Goal: Transaction & Acquisition: Book appointment/travel/reservation

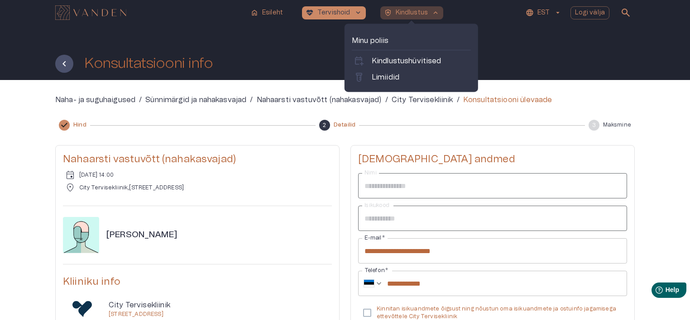
click at [420, 12] on p "Kindlustus" at bounding box center [412, 13] width 33 height 10
click at [384, 83] on div "labs Limiidid" at bounding box center [411, 77] width 119 height 14
click at [384, 81] on p "Limiidid" at bounding box center [386, 77] width 28 height 11
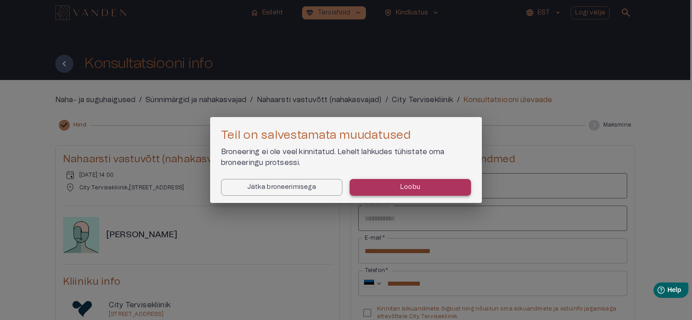
click at [404, 194] on button "Loobu" at bounding box center [409, 187] width 121 height 17
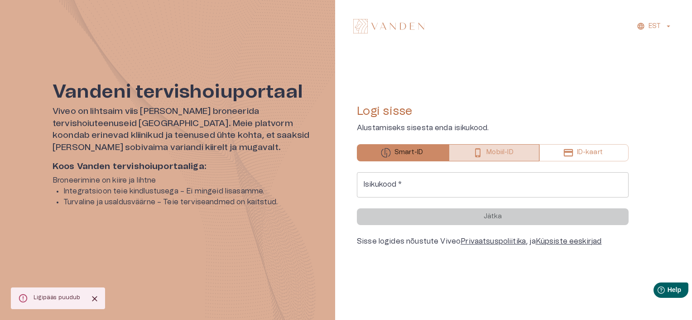
click at [507, 157] on p "Mobiil-ID" at bounding box center [499, 153] width 27 height 10
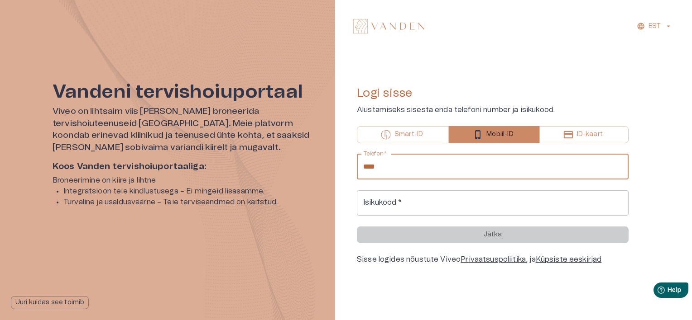
click at [480, 166] on input "****" at bounding box center [493, 166] width 272 height 25
type input "**********"
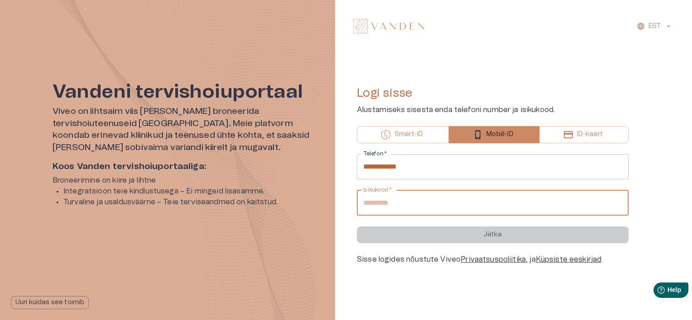
click at [410, 205] on input "Isikukood   *" at bounding box center [493, 203] width 272 height 25
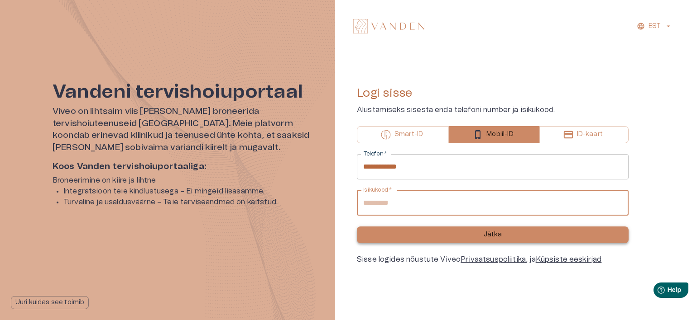
type input "**********"
click at [508, 239] on button "Jätka" at bounding box center [493, 235] width 272 height 17
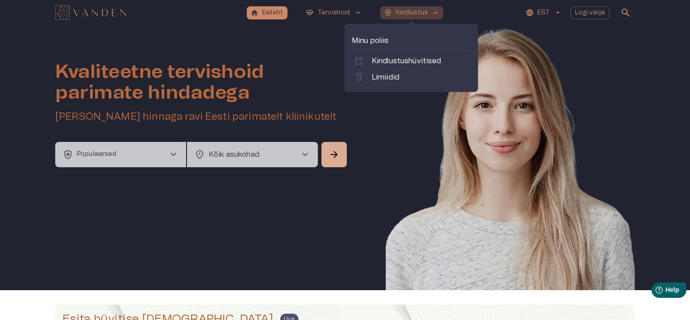
click at [425, 13] on p "Kindlustus" at bounding box center [412, 13] width 33 height 10
click at [393, 78] on p "Limiidid" at bounding box center [386, 77] width 28 height 11
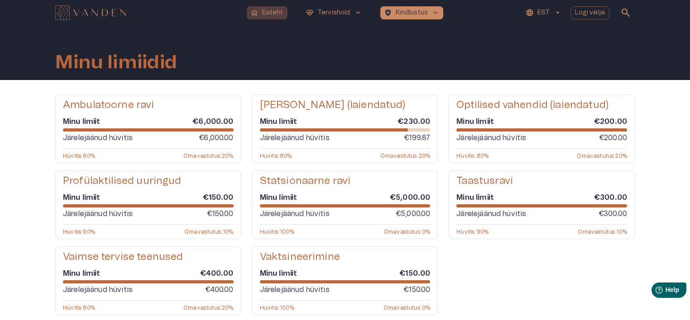
click at [275, 14] on p "Esileht" at bounding box center [272, 13] width 21 height 10
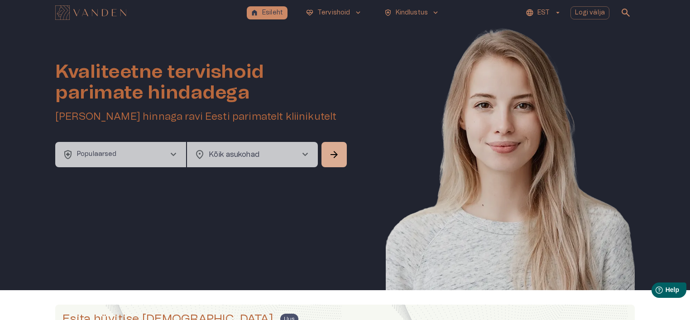
click at [146, 156] on button "health_and_safety Populaarsed chevron_right" at bounding box center [120, 154] width 131 height 25
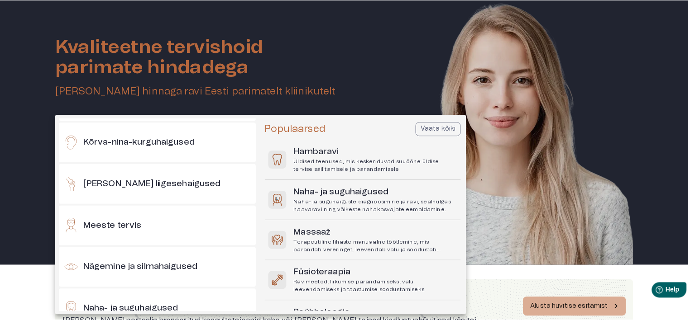
scroll to position [317, 0]
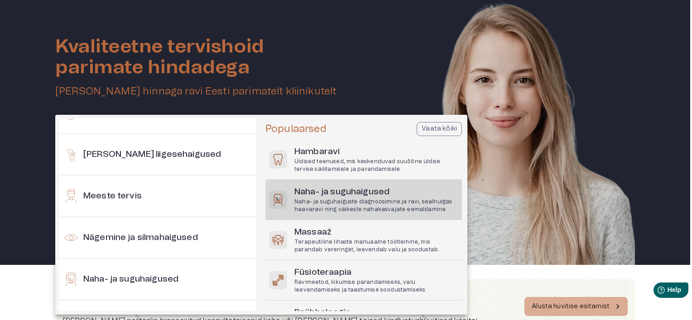
click at [349, 199] on p "Naha- ja suguhaiguste diagnoosimine ja ravi, sealhulgas haavaravi ning väikeste…" at bounding box center [376, 205] width 164 height 15
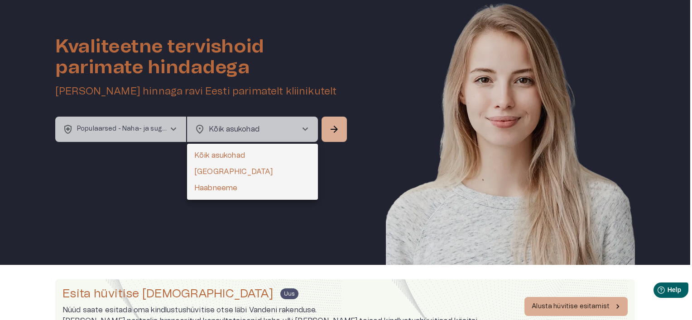
click at [263, 128] on body "home Esileht ecg_heart Tervishoid keyboard_arrow_down health_and_safety Kindlus…" at bounding box center [346, 135] width 692 height 320
click at [219, 156] on li "Kõik asukohad" at bounding box center [252, 156] width 131 height 16
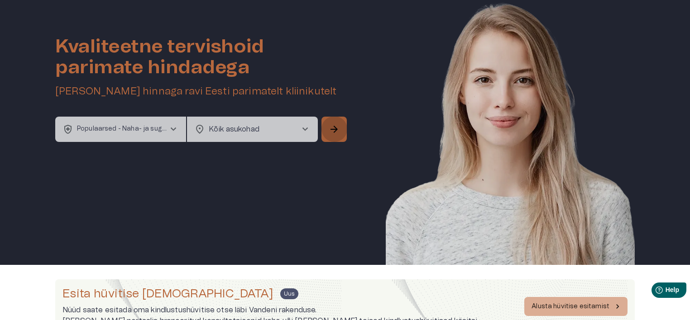
click at [340, 125] on button "arrow_forward" at bounding box center [333, 129] width 25 height 25
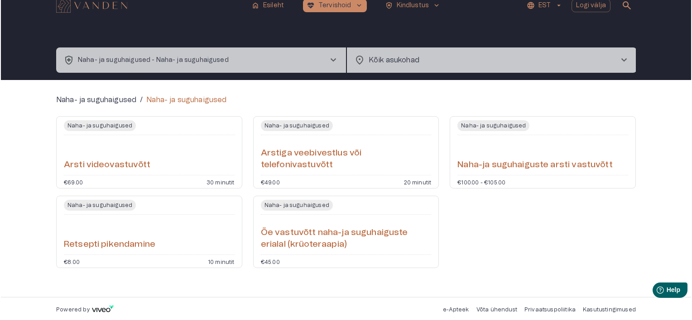
scroll to position [10, 0]
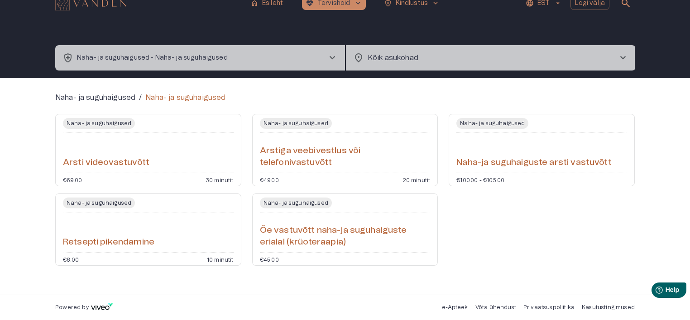
click at [333, 60] on span "chevron_right" at bounding box center [332, 58] width 11 height 11
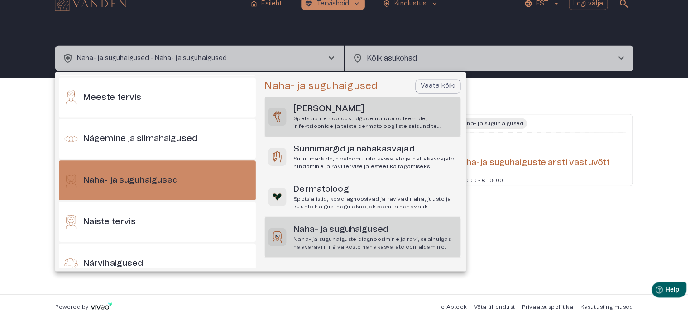
scroll to position [382, 0]
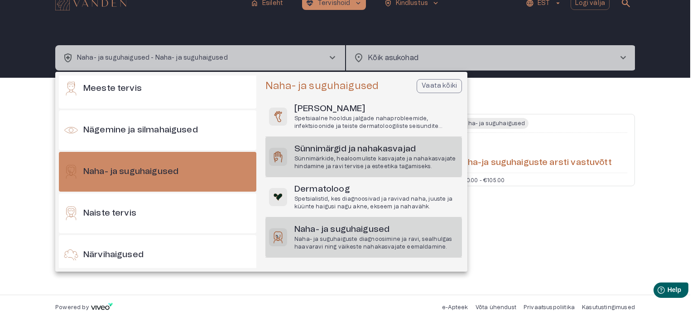
click at [363, 159] on p "Sünnimärkide, healoomuliste kasvajate ja nahakasvajate hindamine ja ravi tervis…" at bounding box center [376, 162] width 164 height 15
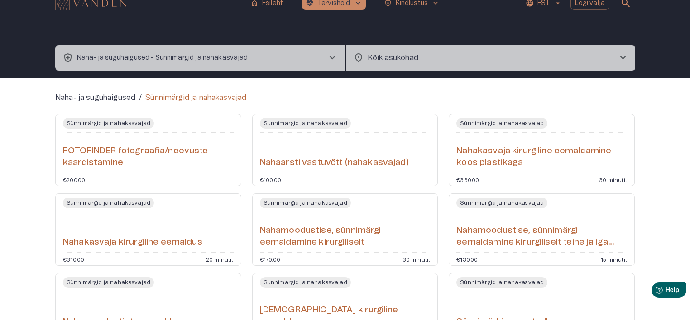
scroll to position [55, 0]
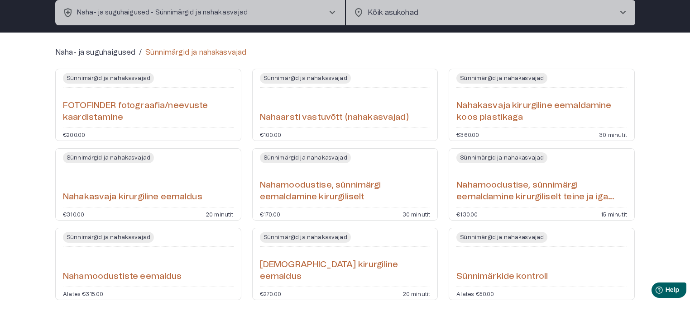
click at [108, 103] on h6 "FOTOFINDER fotograafia/neevuste kaardistamine" at bounding box center [148, 112] width 171 height 24
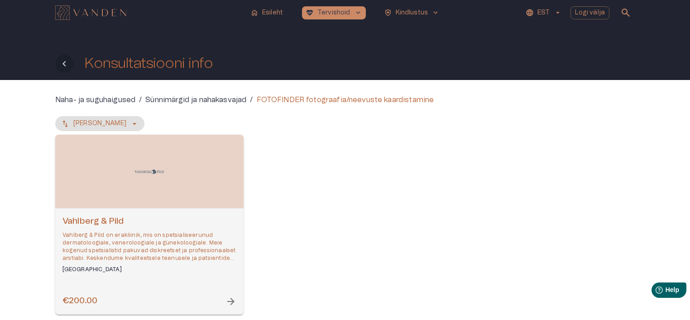
click at [57, 60] on button "Tagasi" at bounding box center [64, 64] width 18 height 18
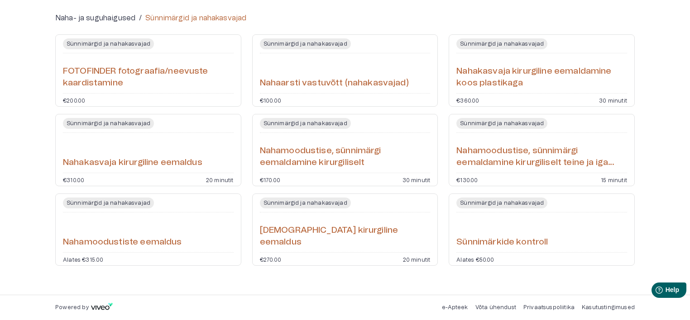
click at [532, 163] on h6 "Nahamoodustise, sünnimärgi eemaldamine kirurgiliselt teine ja iga järgnev" at bounding box center [541, 157] width 171 height 24
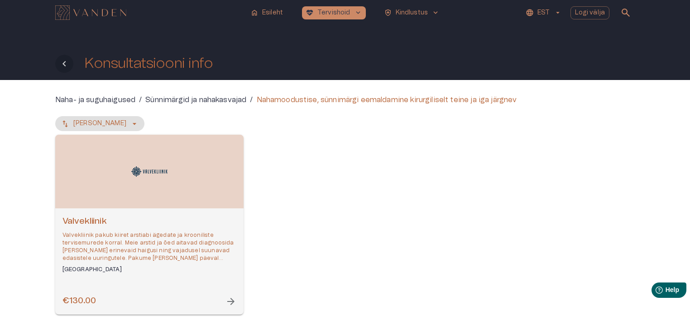
click at [60, 59] on icon "Tagasi" at bounding box center [64, 63] width 11 height 11
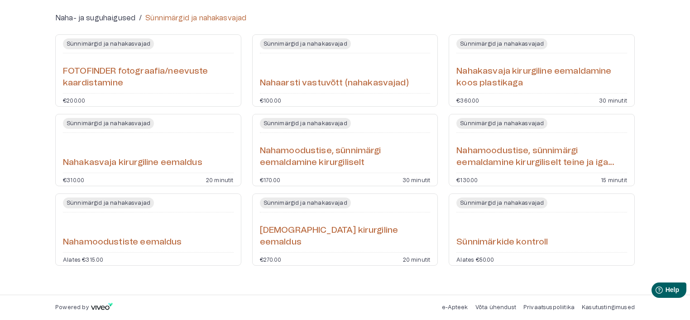
click at [489, 247] on h6 "Sünnimärkide kontroll" at bounding box center [501, 243] width 91 height 12
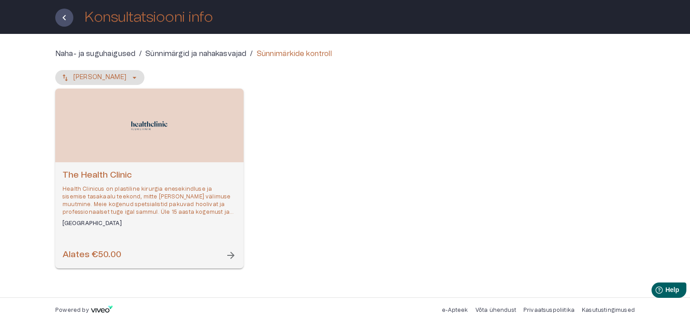
scroll to position [49, 0]
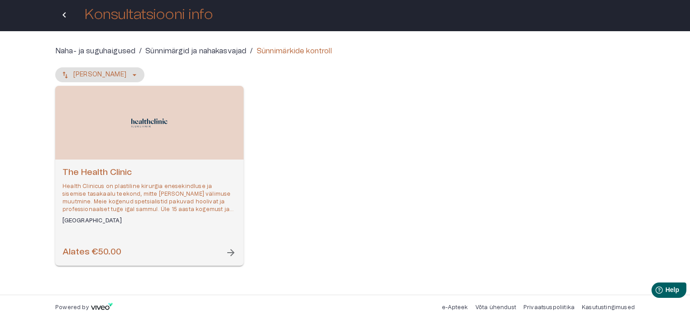
click at [58, 19] on button "Tagasi" at bounding box center [64, 15] width 18 height 18
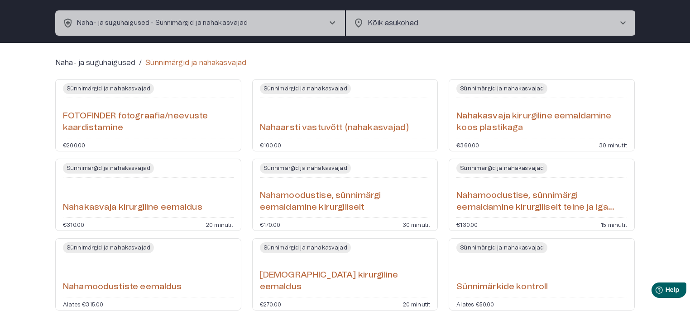
scroll to position [44, 0]
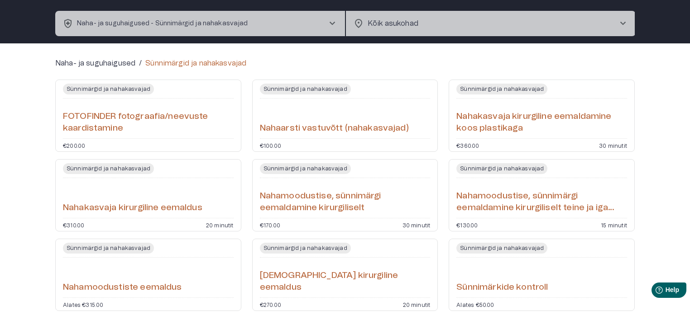
click at [322, 121] on div "Nahaarsti vastuvõtt (nahakasvajad)" at bounding box center [345, 118] width 171 height 33
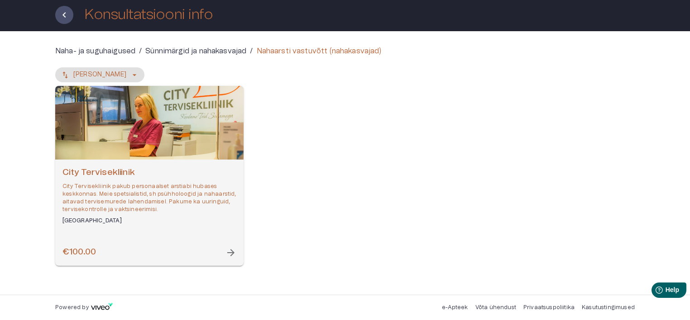
scroll to position [49, 0]
click at [212, 235] on div "City Tervisekliinik City Tervisekliinik pakub personaalset arstiabi hubases kes…" at bounding box center [149, 213] width 188 height 106
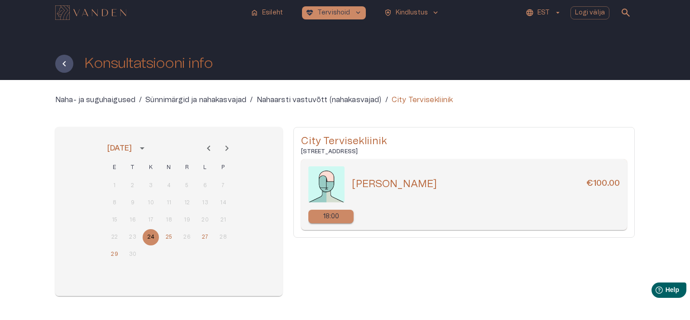
click at [230, 145] on icon "Next month" at bounding box center [226, 148] width 11 height 11
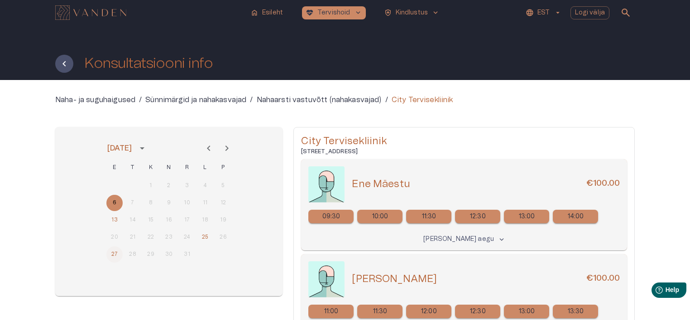
click at [115, 255] on button "27" at bounding box center [114, 255] width 16 height 16
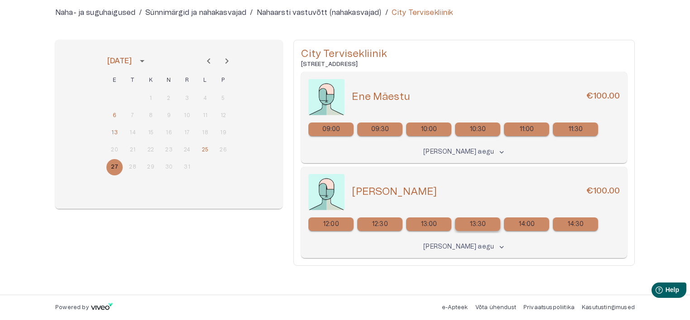
click at [467, 226] on div "13:30" at bounding box center [477, 225] width 45 height 14
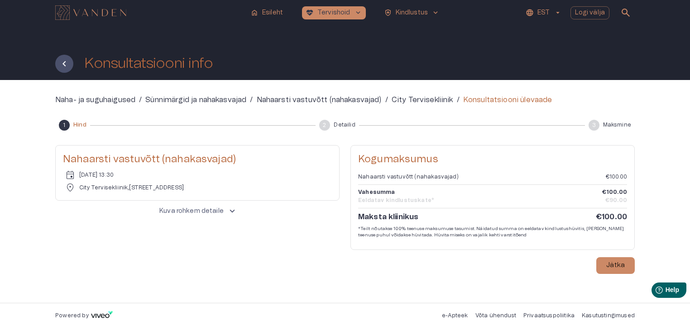
scroll to position [8, 0]
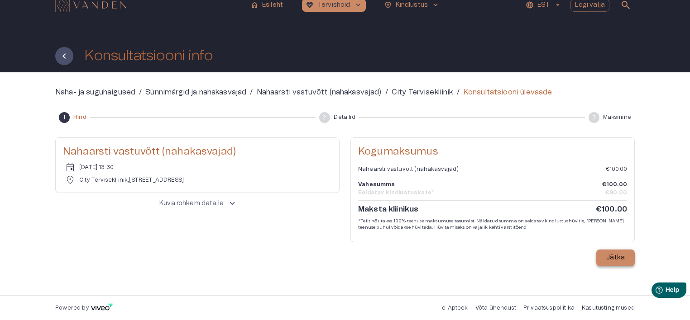
click at [617, 252] on button "Jätka" at bounding box center [615, 258] width 38 height 17
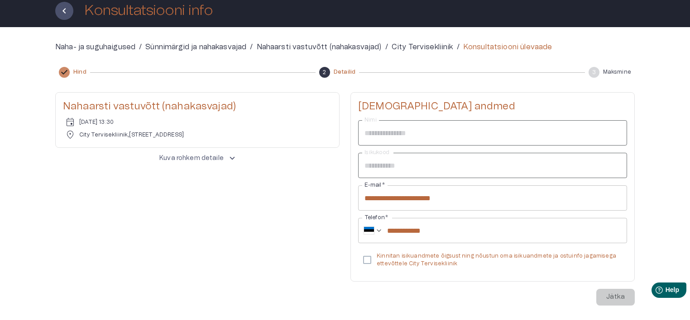
scroll to position [93, 0]
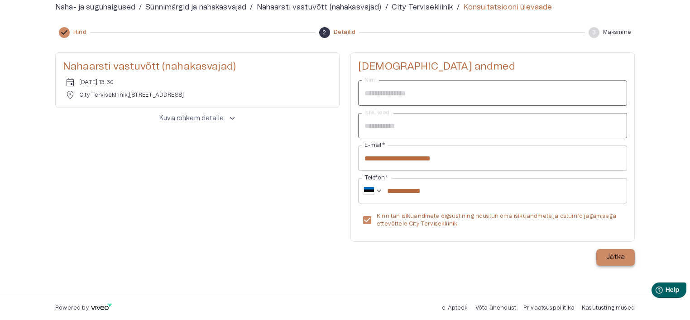
click at [601, 256] on button "Jätka" at bounding box center [615, 257] width 38 height 17
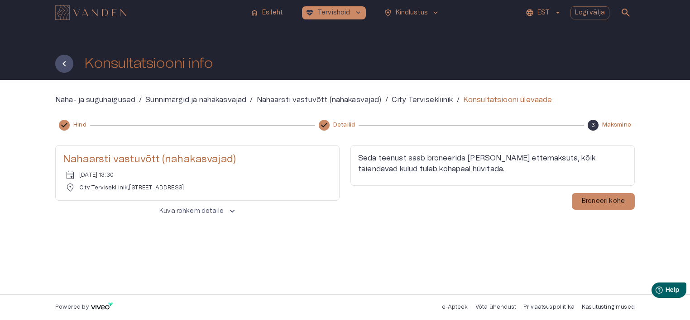
scroll to position [0, 0]
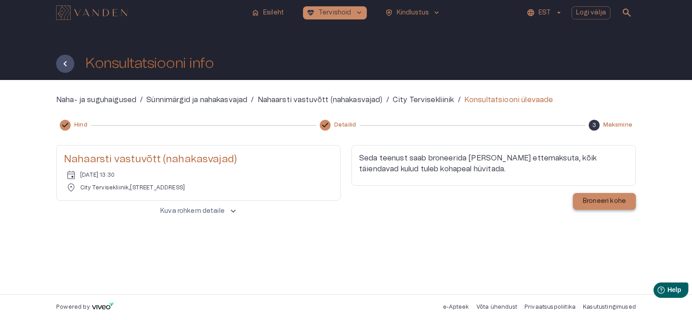
click at [595, 202] on p "Broneeri kohe" at bounding box center [604, 202] width 43 height 10
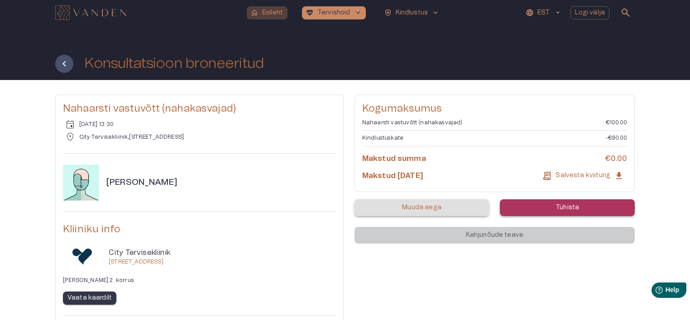
click at [258, 7] on button "home Esileht" at bounding box center [267, 12] width 41 height 13
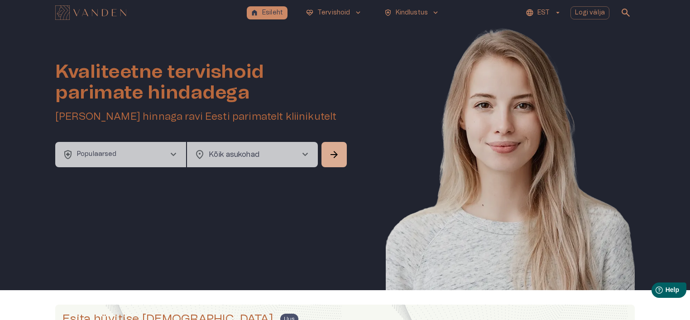
click at [169, 156] on span "chevron_right" at bounding box center [173, 154] width 11 height 11
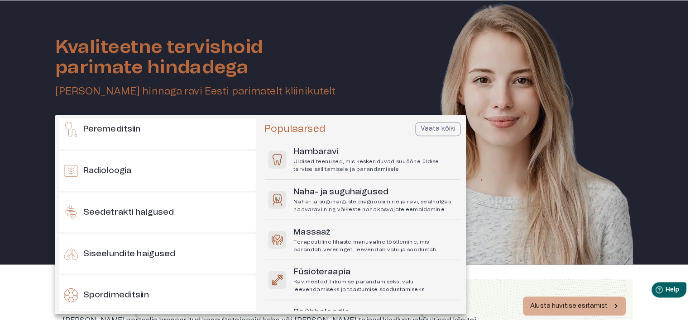
scroll to position [679, 0]
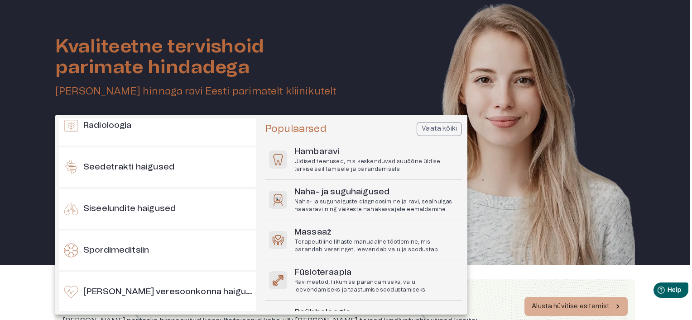
click at [185, 158] on div "Seedetrakti haigused" at bounding box center [157, 168] width 197 height 40
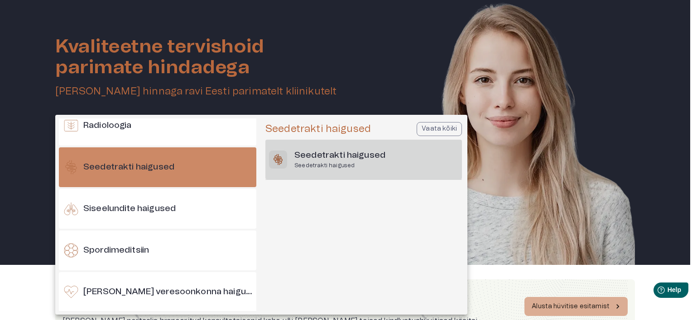
click at [318, 156] on h6 "Seedetrakti haigused" at bounding box center [339, 156] width 91 height 12
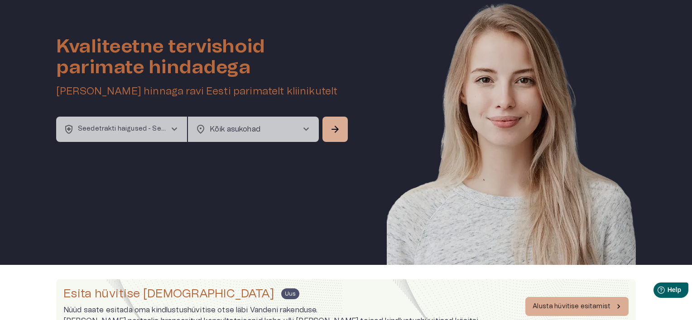
click at [290, 128] on body "home Esileht ecg_heart Tervishoid keyboard_arrow_down health_and_safety Kindlus…" at bounding box center [346, 135] width 692 height 320
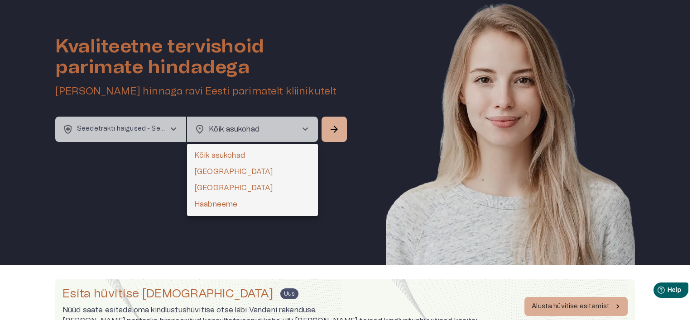
click at [237, 154] on li "Kõik asukohad" at bounding box center [252, 156] width 131 height 16
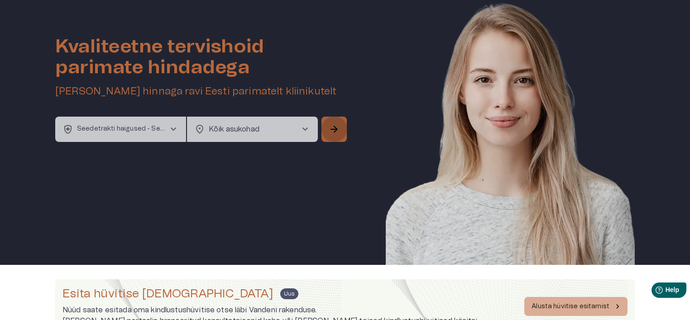
click at [335, 132] on span "arrow_forward" at bounding box center [334, 129] width 11 height 11
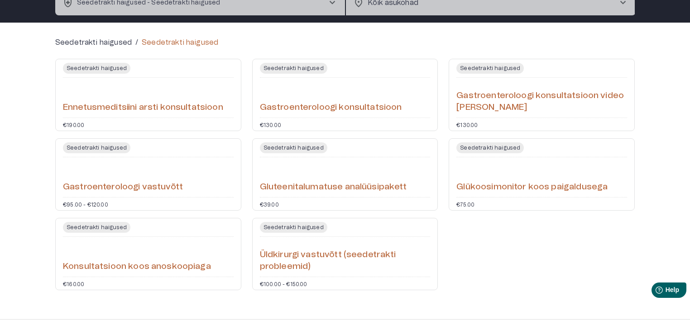
scroll to position [44, 0]
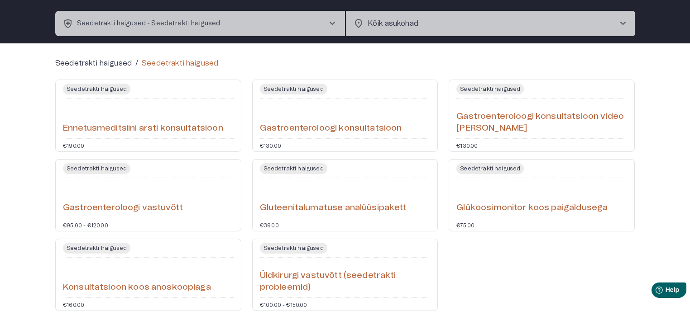
click at [133, 125] on h6 "Ennetusmeditsiini arsti konsultatsioon" at bounding box center [143, 129] width 160 height 12
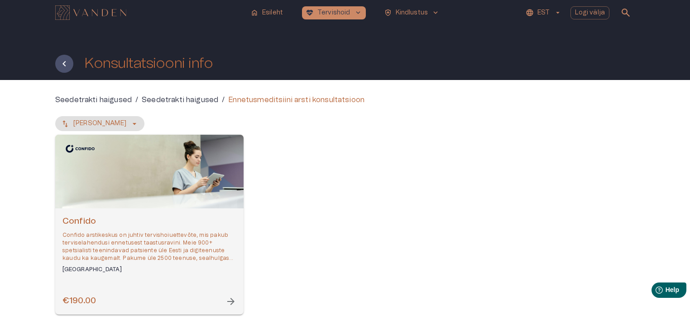
scroll to position [45, 0]
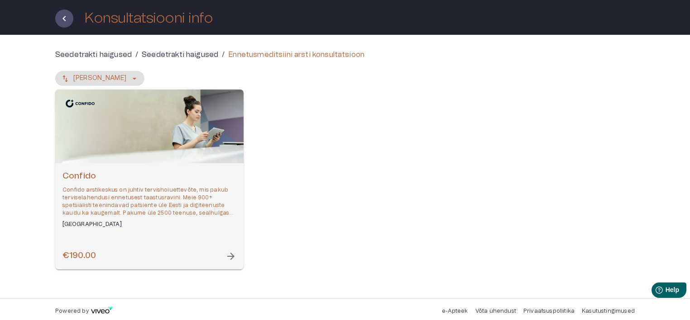
click at [212, 251] on div "€190.00 arrow_forward" at bounding box center [149, 256] width 174 height 12
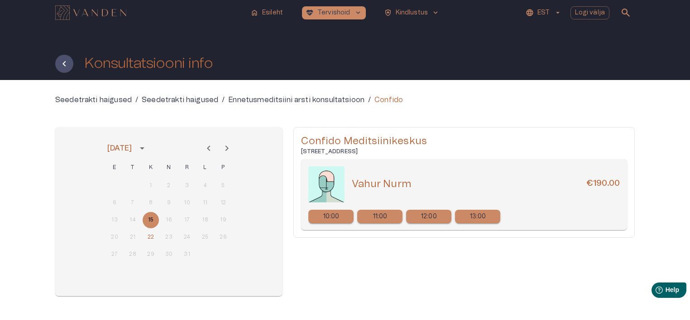
scroll to position [31, 0]
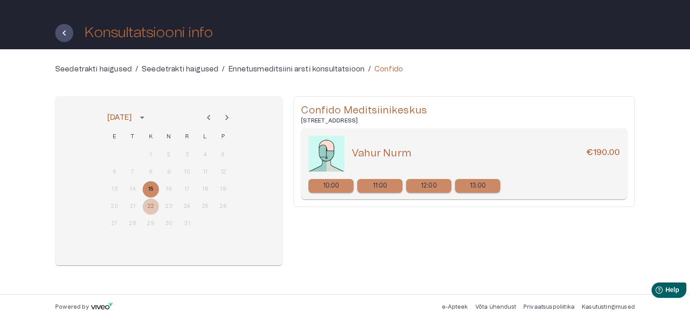
click at [148, 202] on button "22" at bounding box center [151, 207] width 16 height 16
click at [387, 188] on p "11:00" at bounding box center [380, 187] width 14 height 10
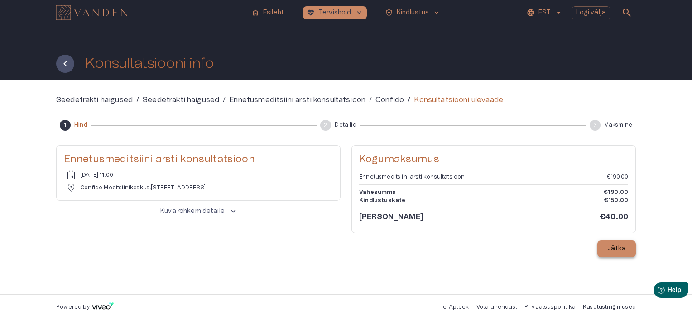
click at [614, 252] on p "Jätka" at bounding box center [616, 249] width 19 height 10
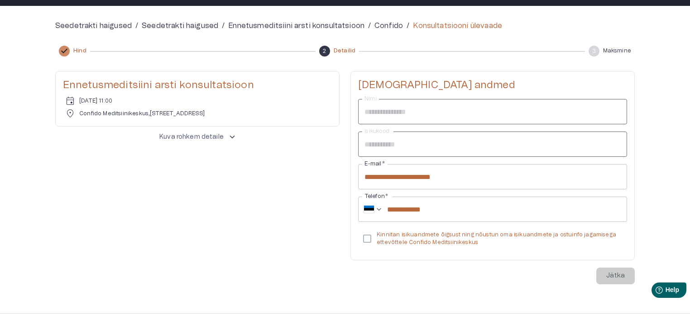
scroll to position [91, 0]
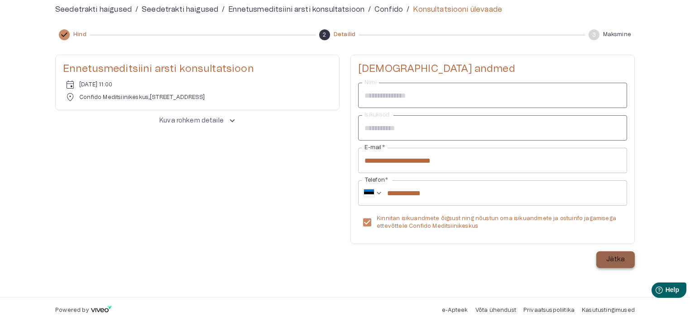
click at [615, 260] on p "Jätka" at bounding box center [615, 260] width 19 height 10
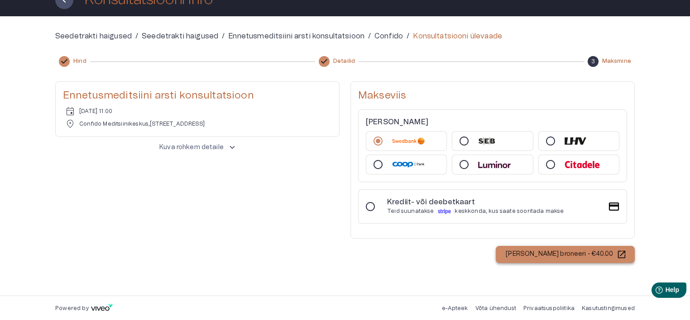
click at [578, 253] on p "[PERSON_NAME] broneeri - €40.00" at bounding box center [559, 255] width 107 height 10
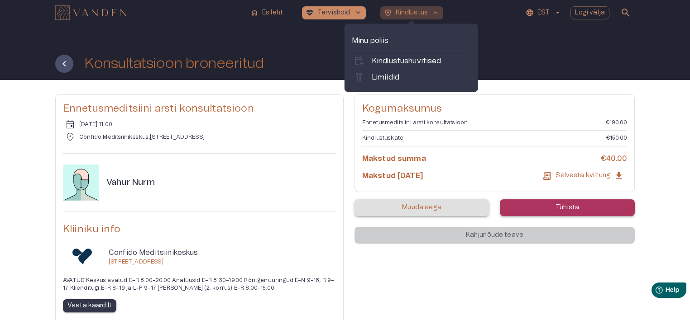
click at [413, 13] on p "Kindlustus" at bounding box center [412, 13] width 33 height 10
click at [394, 77] on p "Limiidid" at bounding box center [386, 77] width 28 height 11
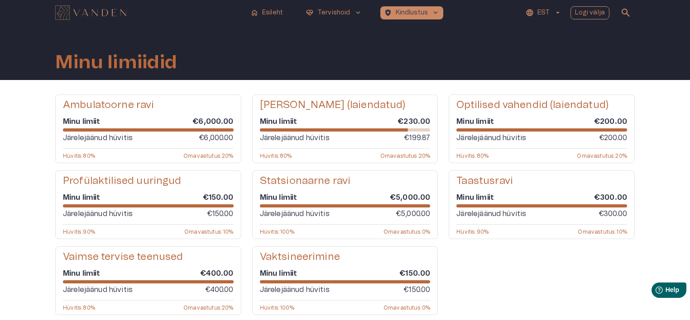
click at [592, 15] on p "Logi välja" at bounding box center [590, 13] width 30 height 10
